Goal: Use online tool/utility: Utilize a website feature to perform a specific function

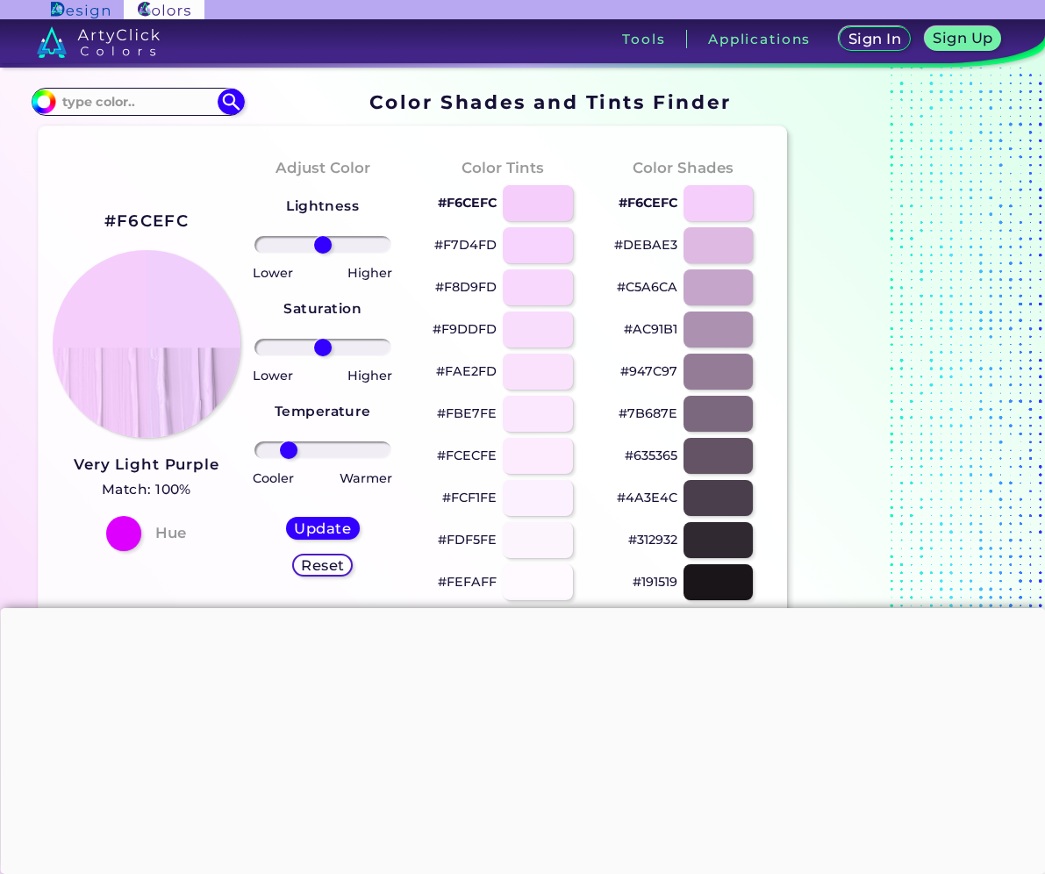
drag, startPoint x: 335, startPoint y: 452, endPoint x: 289, endPoint y: 451, distance: 46.5
click at [289, 451] on input "range" at bounding box center [322, 450] width 137 height 18
drag, startPoint x: 285, startPoint y: 452, endPoint x: 215, endPoint y: 449, distance: 70.3
type input "-100"
click at [254, 449] on input "range" at bounding box center [322, 450] width 137 height 18
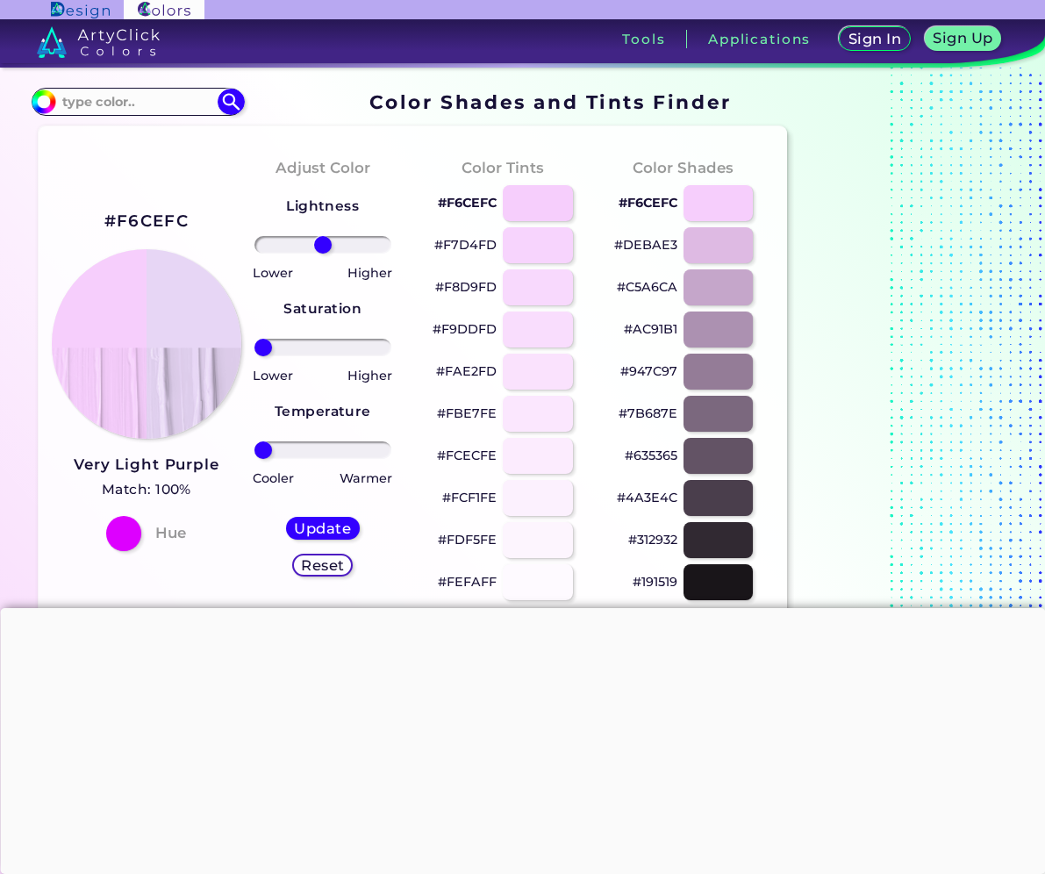
drag, startPoint x: 326, startPoint y: 351, endPoint x: 214, endPoint y: 362, distance: 112.8
click at [254, 356] on input "range" at bounding box center [322, 348] width 137 height 18
drag, startPoint x: 276, startPoint y: 352, endPoint x: 537, endPoint y: 386, distance: 263.7
type input "100"
click at [391, 356] on input "range" at bounding box center [322, 348] width 137 height 18
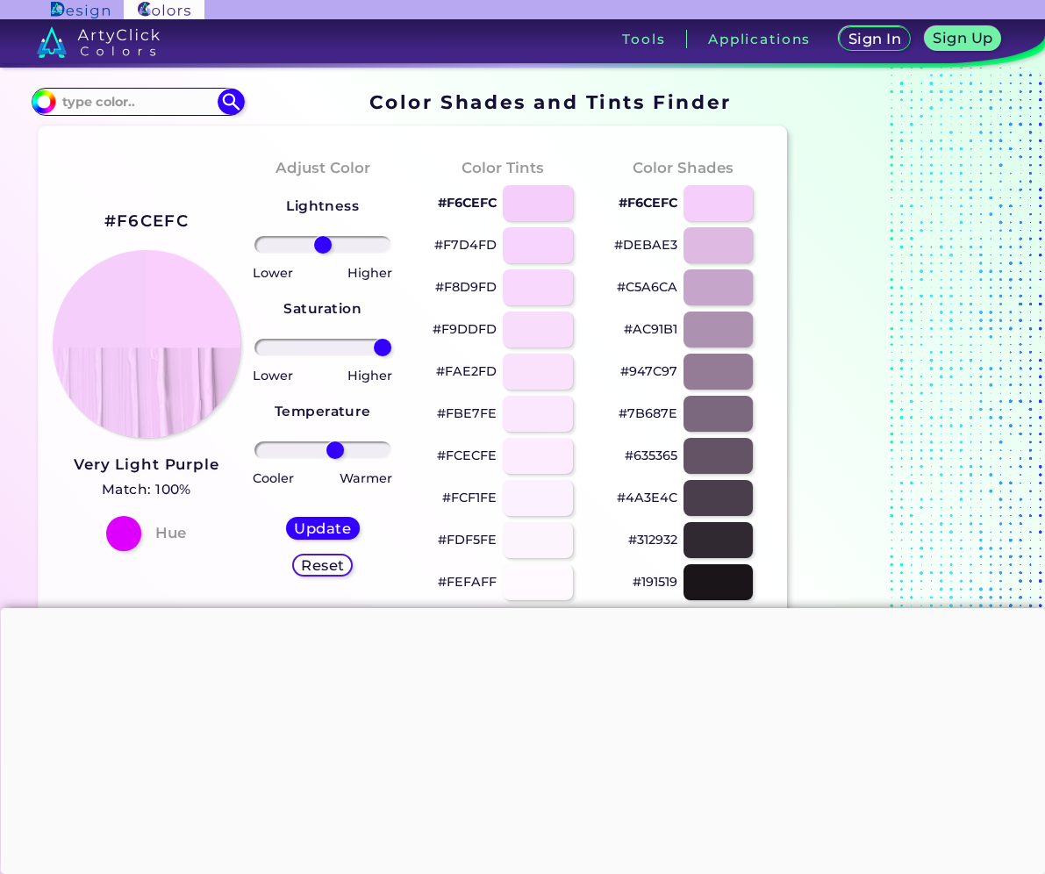
drag, startPoint x: 269, startPoint y: 449, endPoint x: 376, endPoint y: 375, distance: 129.8
type input "21"
click at [335, 459] on input "range" at bounding box center [322, 450] width 137 height 18
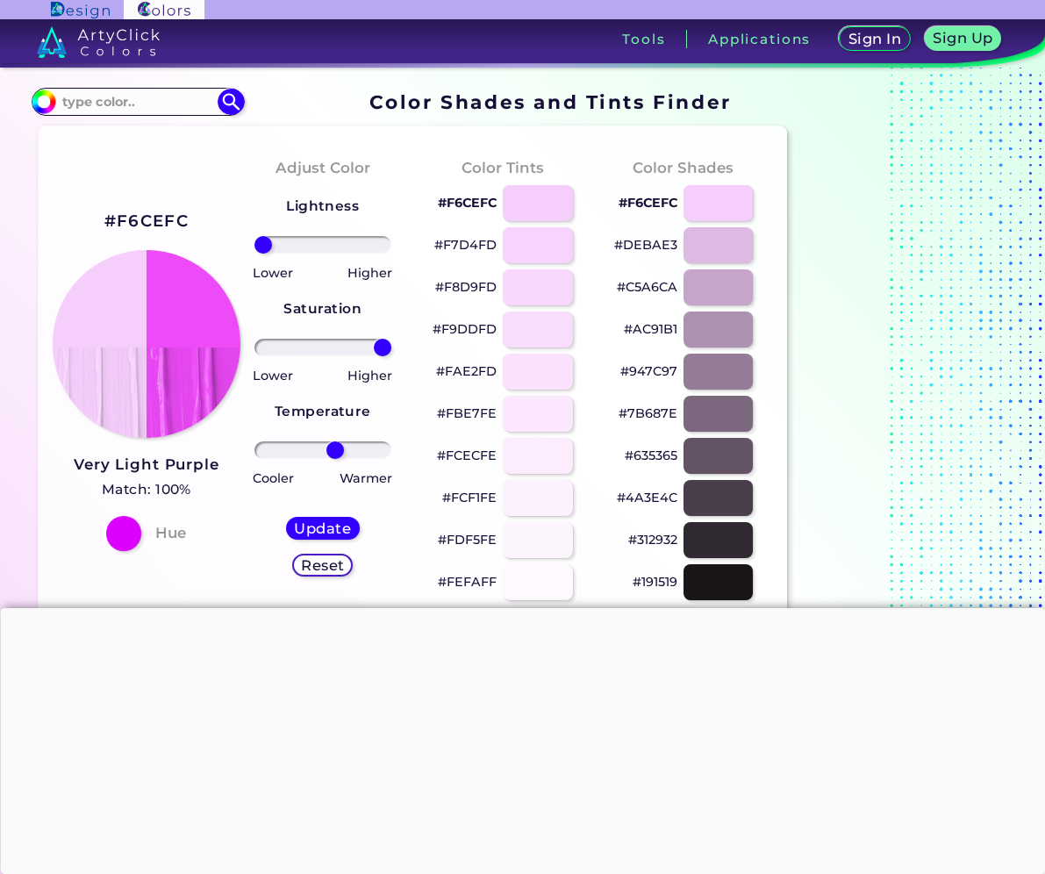
drag, startPoint x: 325, startPoint y: 245, endPoint x: 219, endPoint y: 244, distance: 105.3
click at [254, 243] on input "range" at bounding box center [322, 245] width 137 height 18
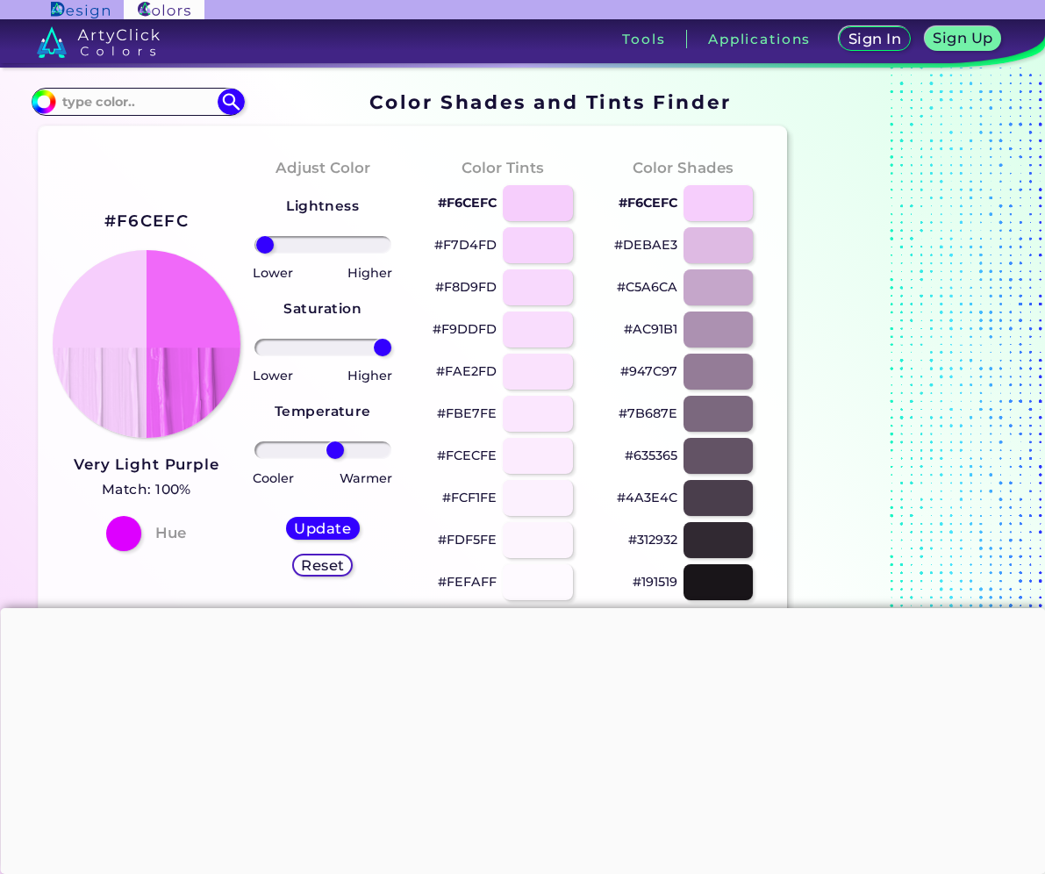
type input "-100"
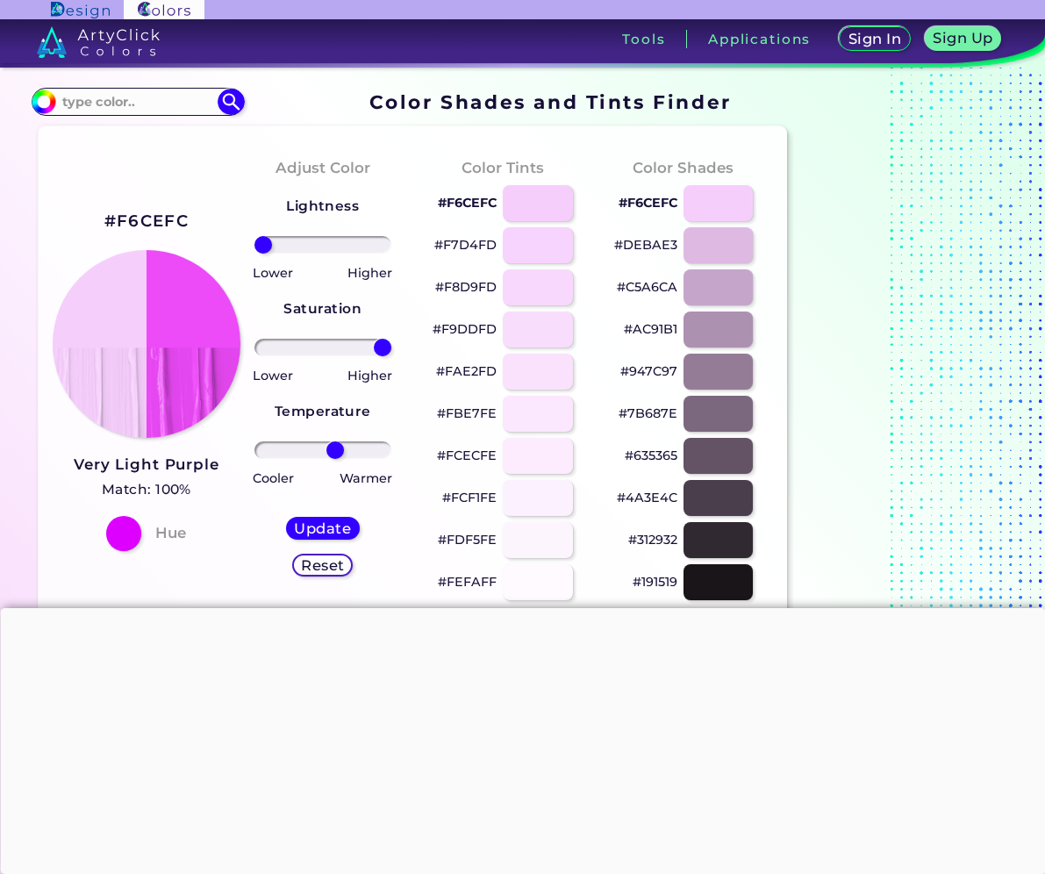
drag, startPoint x: 261, startPoint y: 252, endPoint x: 241, endPoint y: 250, distance: 19.4
click at [254, 247] on input "range" at bounding box center [322, 245] width 137 height 18
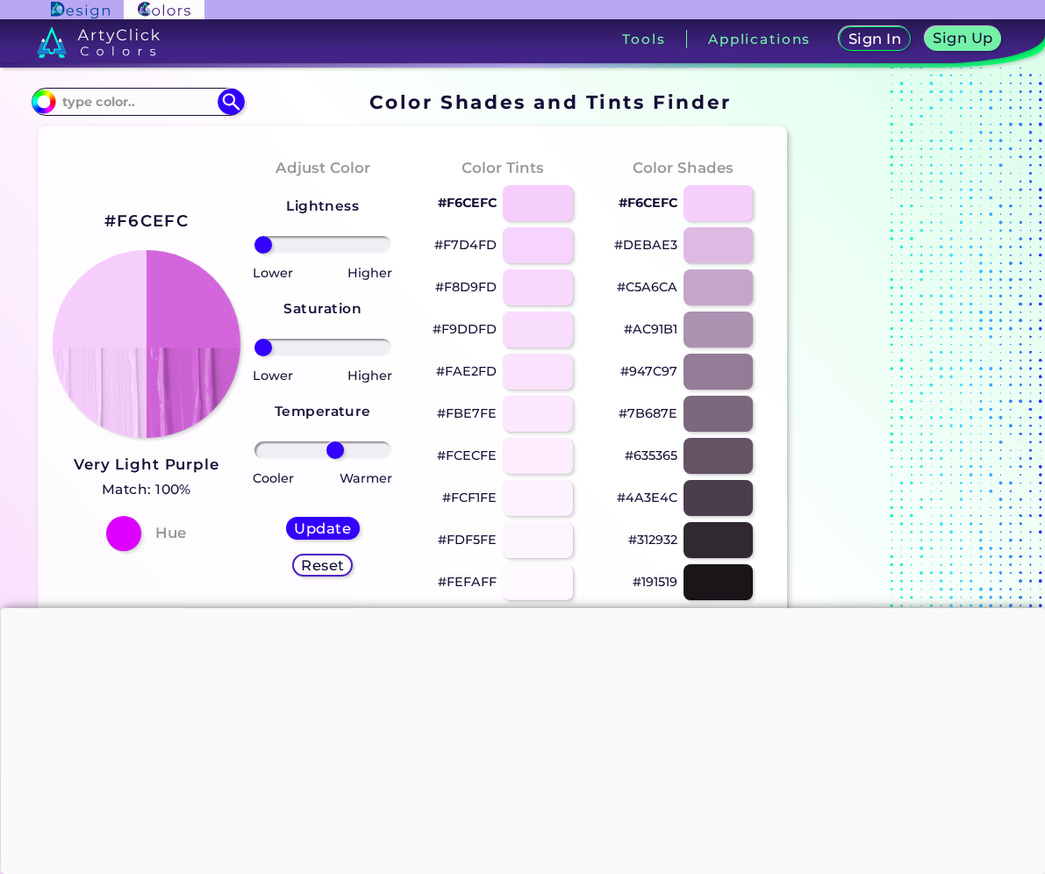
drag, startPoint x: 380, startPoint y: 349, endPoint x: 246, endPoint y: 328, distance: 135.9
type input "-100"
click at [254, 339] on input "range" at bounding box center [322, 348] width 137 height 18
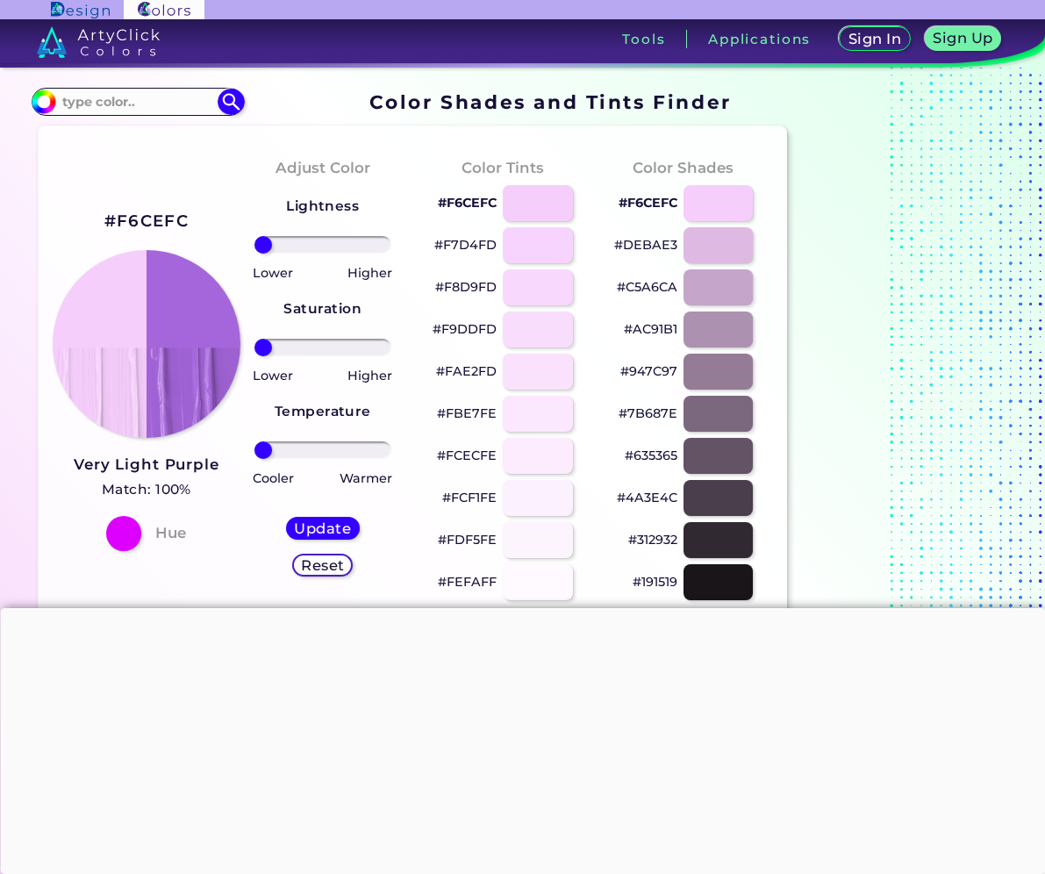
drag, startPoint x: 333, startPoint y: 452, endPoint x: 206, endPoint y: 422, distance: 130.7
type input "-100"
click at [254, 441] on input "range" at bounding box center [322, 450] width 137 height 18
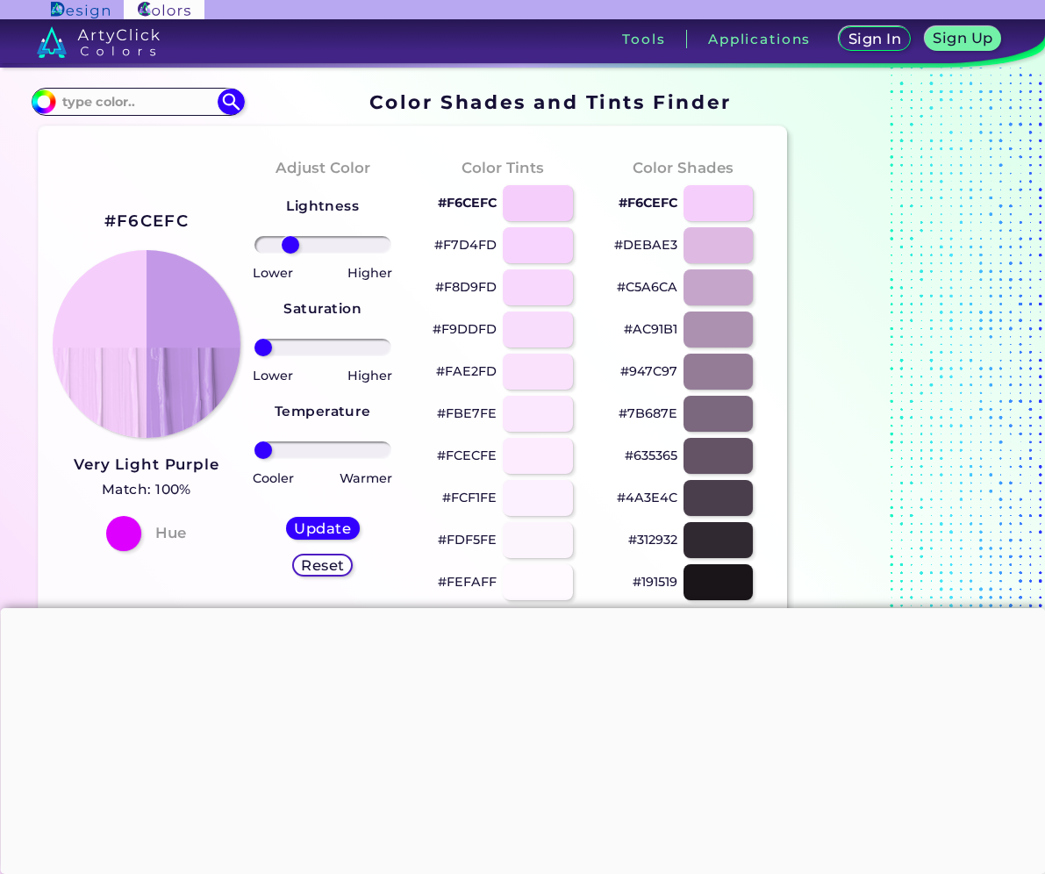
drag, startPoint x: 276, startPoint y: 245, endPoint x: 290, endPoint y: 248, distance: 14.5
type input "-54"
click at [290, 248] on input "range" at bounding box center [322, 245] width 137 height 18
click at [324, 524] on h5 "Update" at bounding box center [322, 528] width 57 height 14
type input "#c399e7"
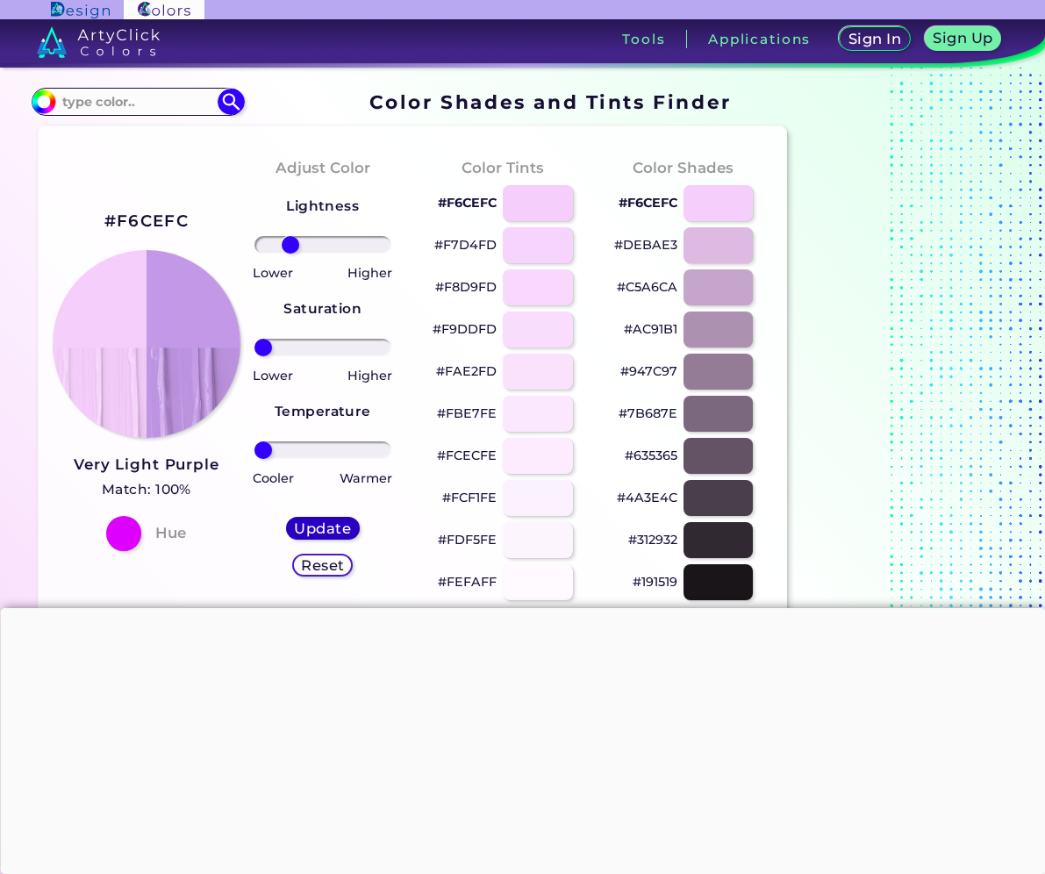
type input "0"
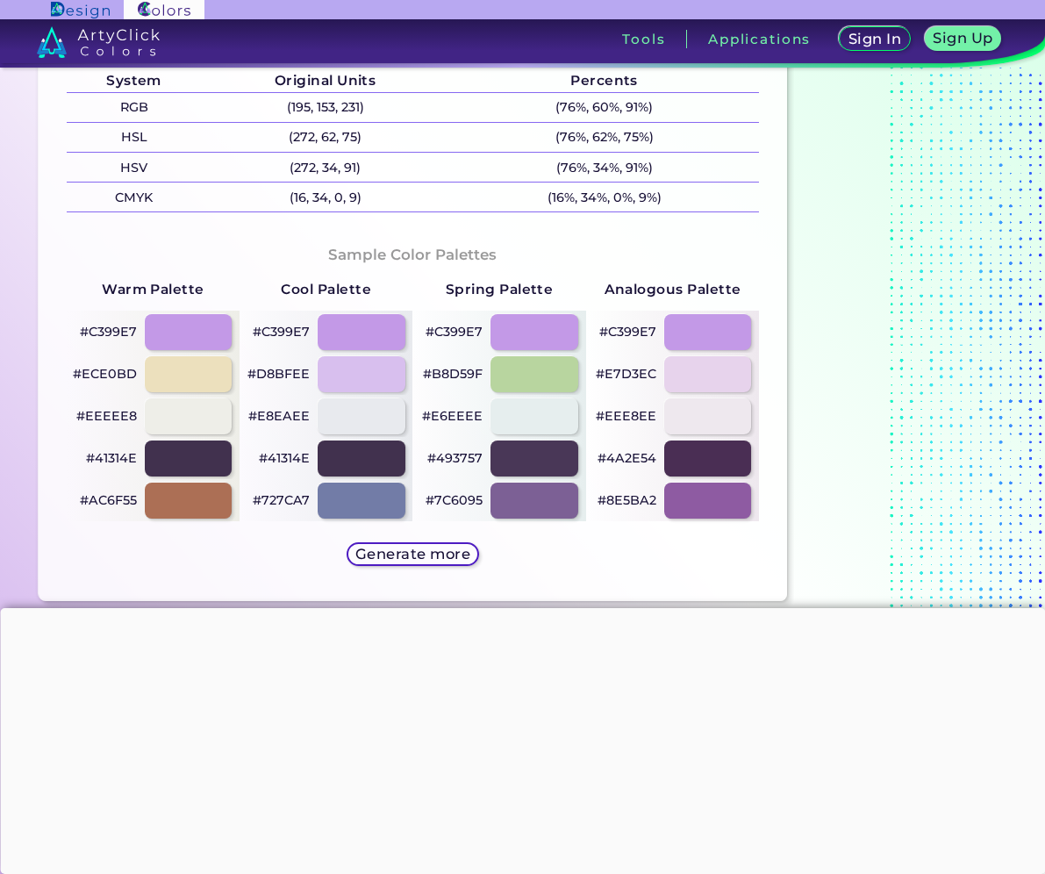
scroll to position [804, 0]
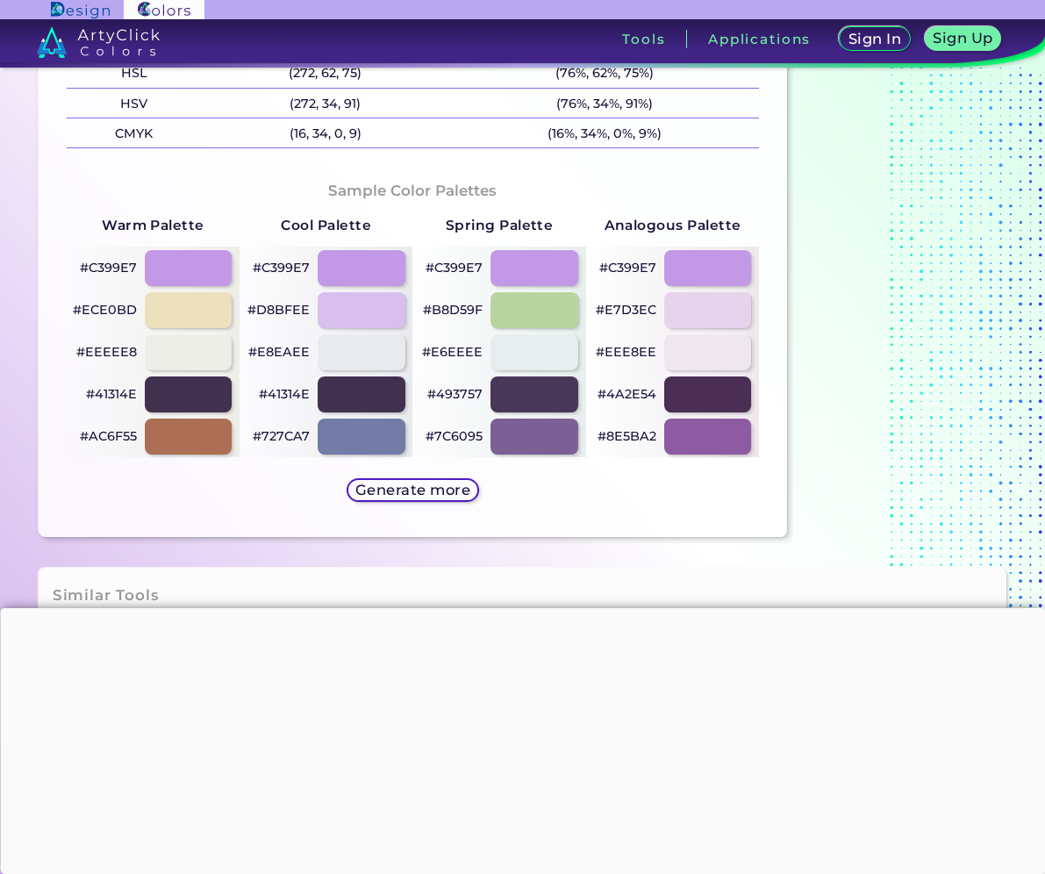
click at [114, 307] on p "#ECE0BD" at bounding box center [105, 309] width 64 height 21
click at [443, 491] on h5 "Generate more" at bounding box center [412, 490] width 115 height 14
click at [649, 262] on p "#C399E7" at bounding box center [627, 267] width 57 height 21
click at [110, 308] on p "#ECE0BD" at bounding box center [105, 309] width 64 height 21
